Goal: Find specific page/section: Find specific page/section

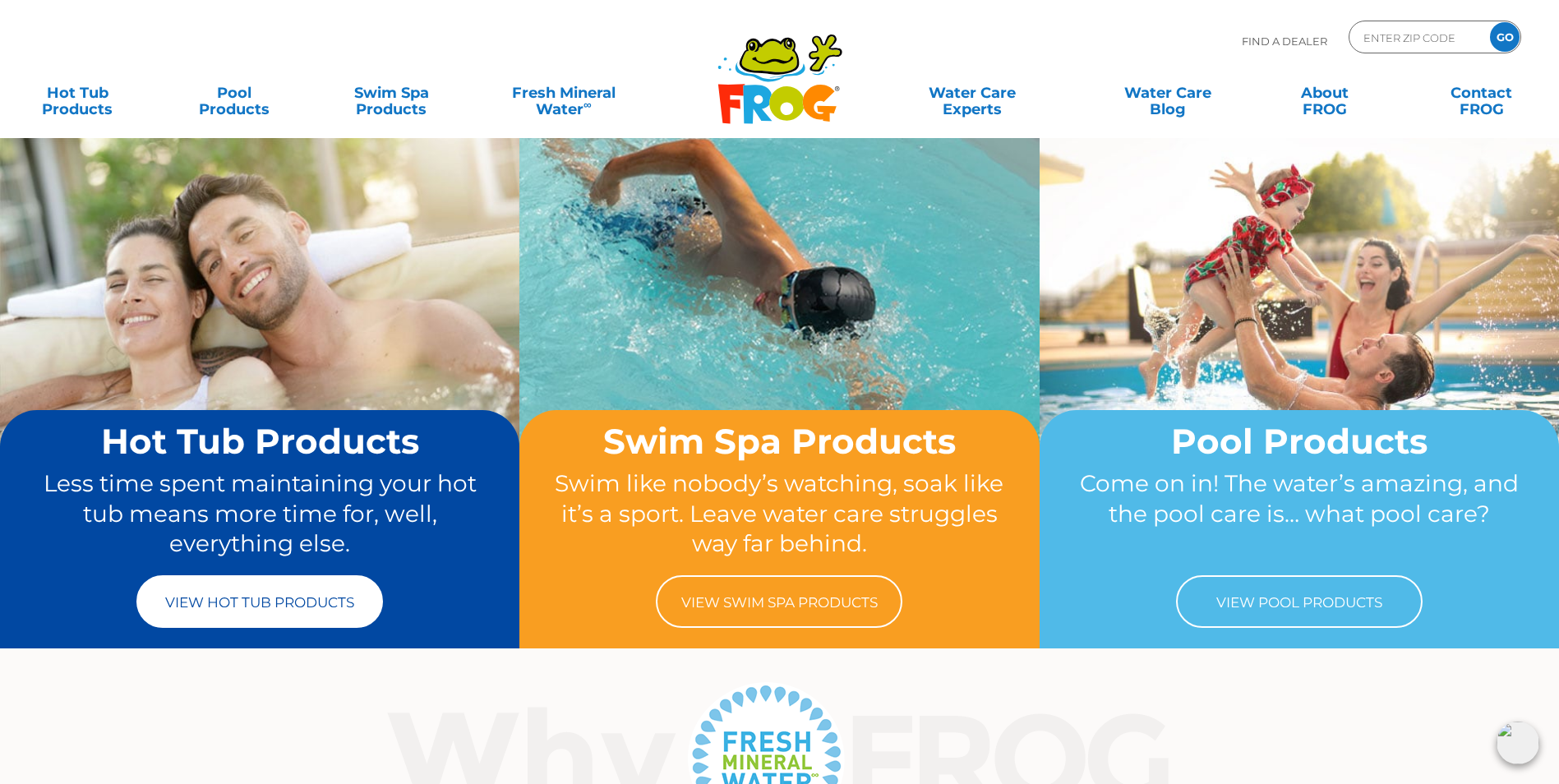
click at [289, 616] on link "View Hot Tub Products" at bounding box center [260, 601] width 246 height 53
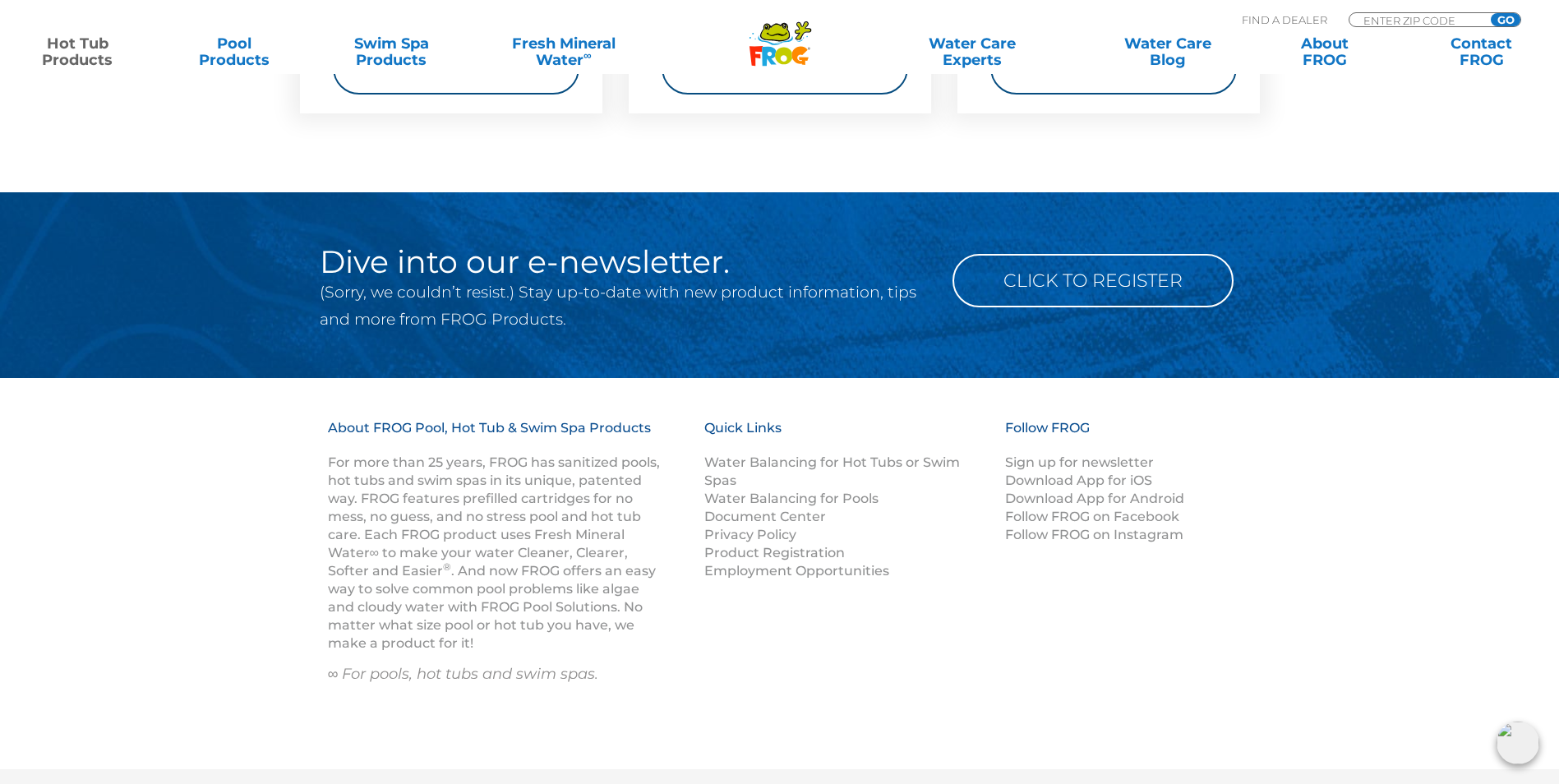
scroll to position [5340, 0]
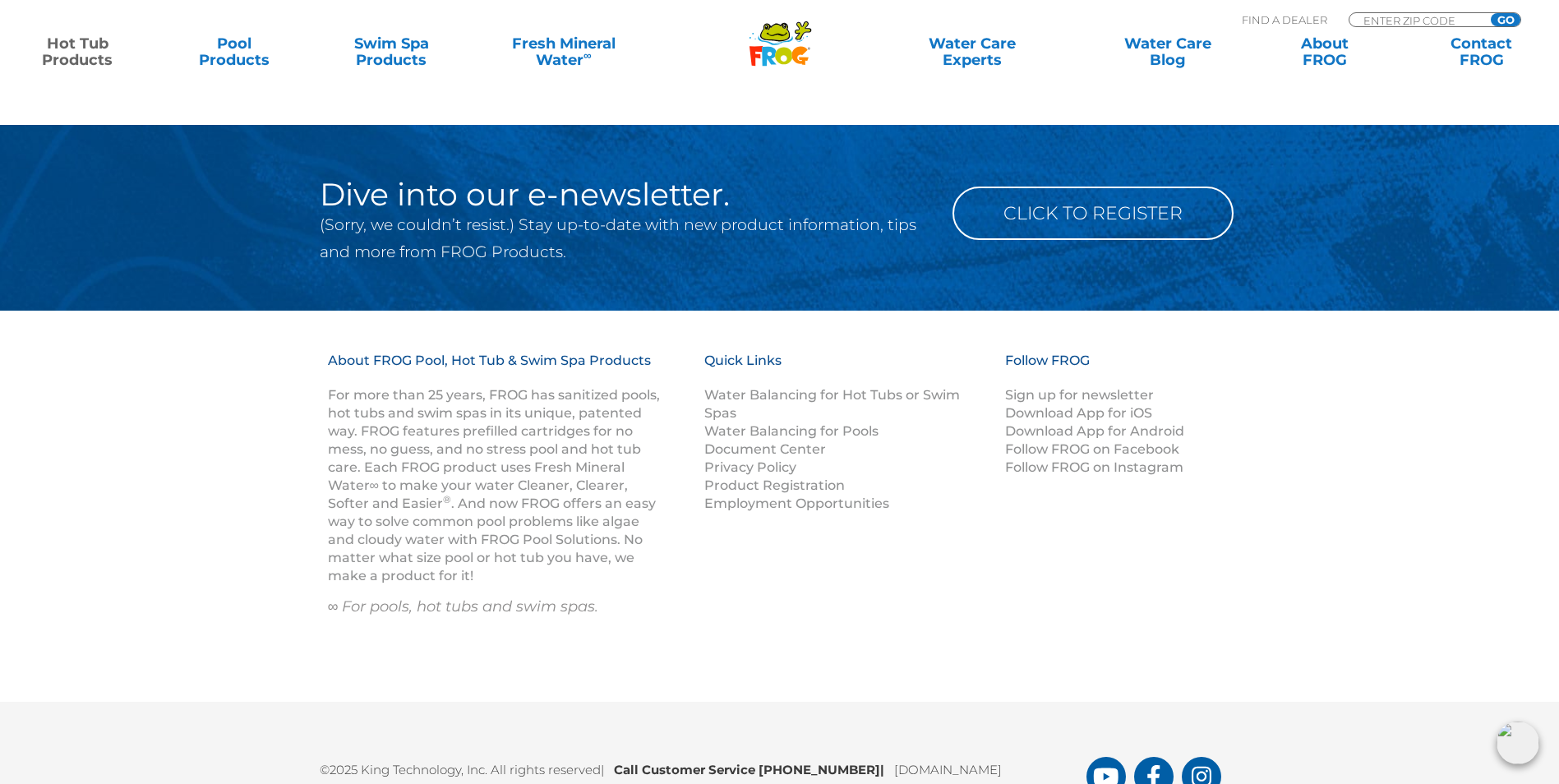
click at [1440, 12] on div "Find A Dealer ENTER ZIP CODE GO" at bounding box center [1382, 22] width 280 height 27
click at [1438, 18] on input "Zip Code Form" at bounding box center [1417, 20] width 111 height 14
type input "96753"
click at [1499, 17] on input "GO" at bounding box center [1506, 19] width 29 height 13
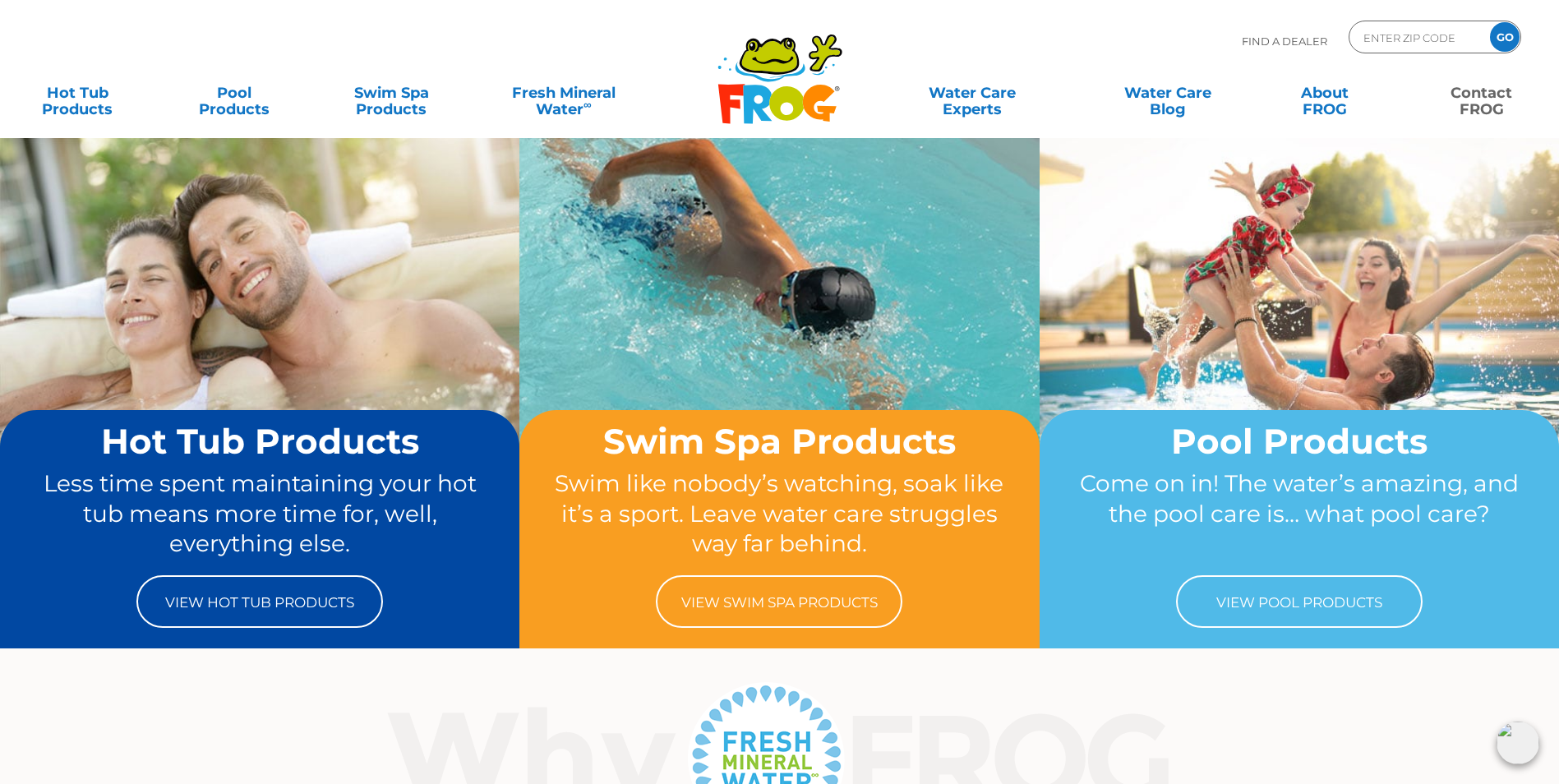
click at [1489, 86] on link "Contact FROG" at bounding box center [1481, 93] width 122 height 33
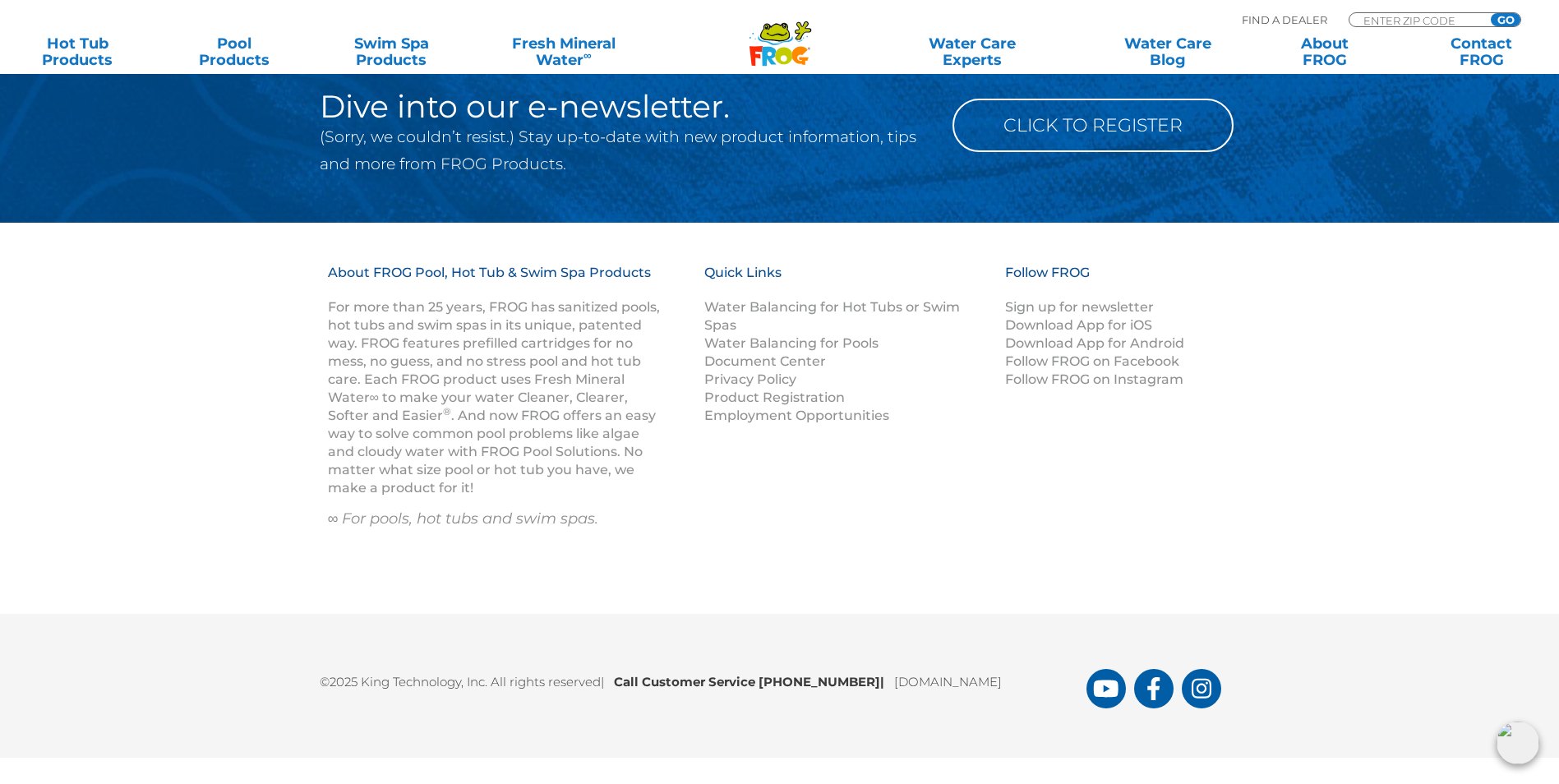
scroll to position [2148, 0]
